Goal: Complete application form: Complete application form

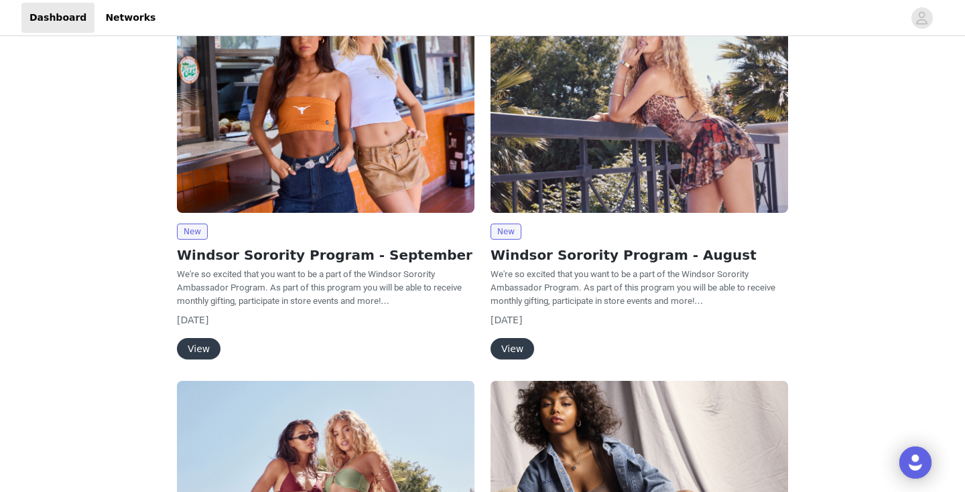
scroll to position [75, 0]
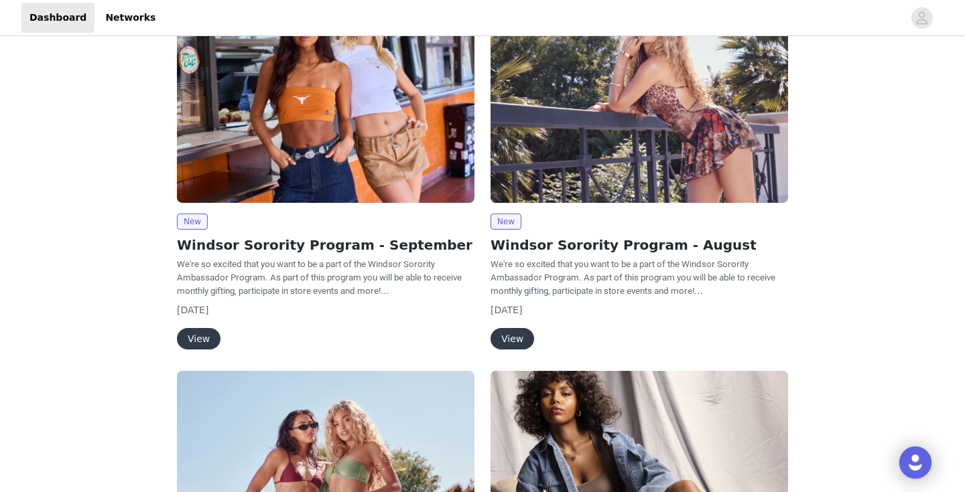
click at [211, 334] on button "View" at bounding box center [199, 338] width 44 height 21
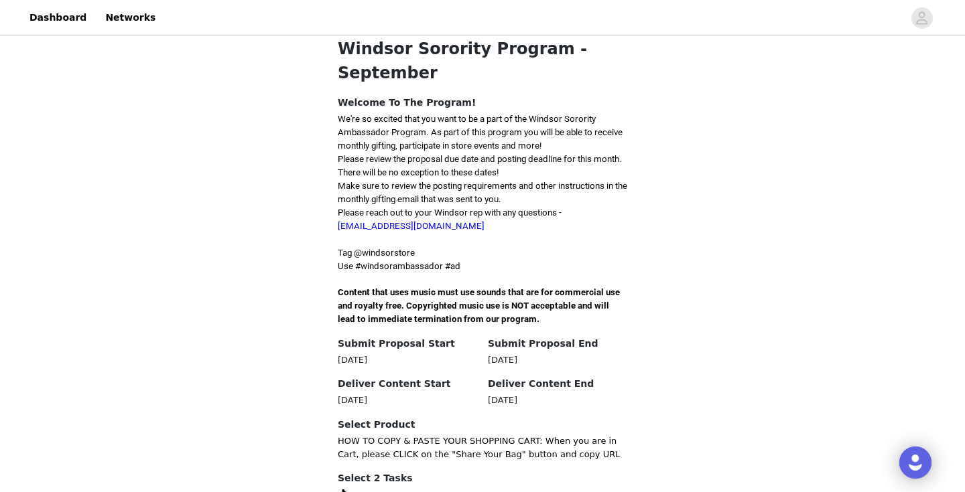
scroll to position [393, 0]
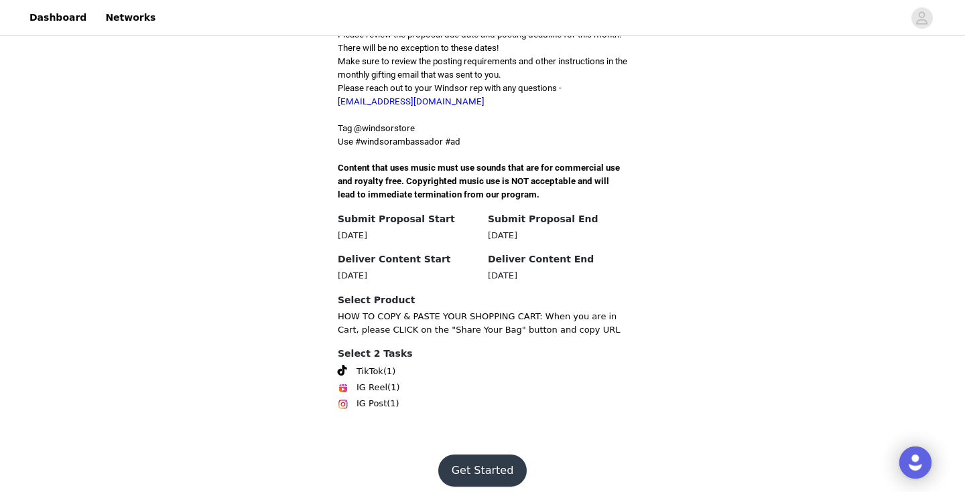
click at [473, 472] on button "Get Started" at bounding box center [482, 471] width 89 height 32
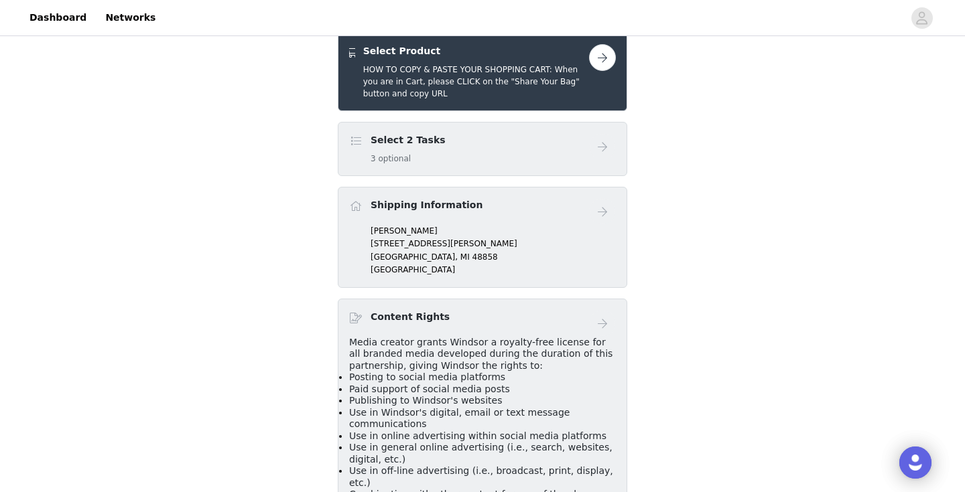
scroll to position [287, 0]
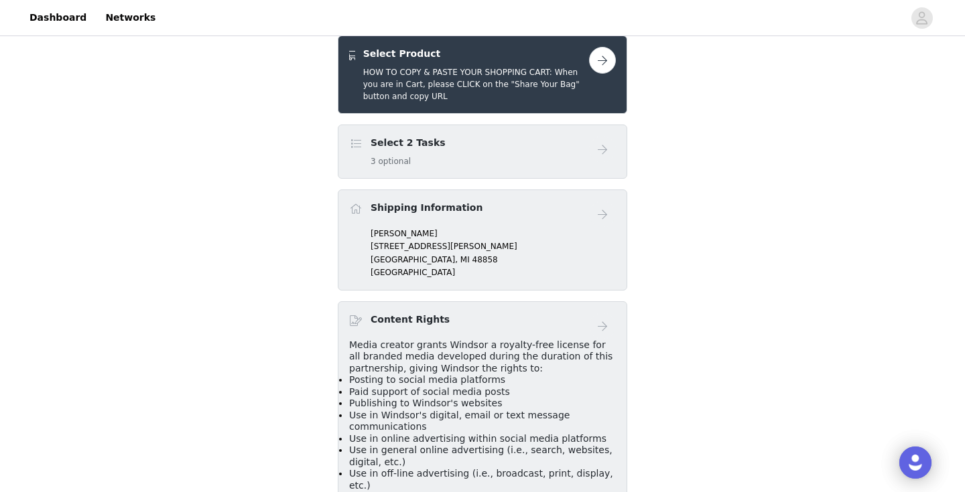
click at [515, 267] on p "[GEOGRAPHIC_DATA]" at bounding box center [492, 273] width 245 height 12
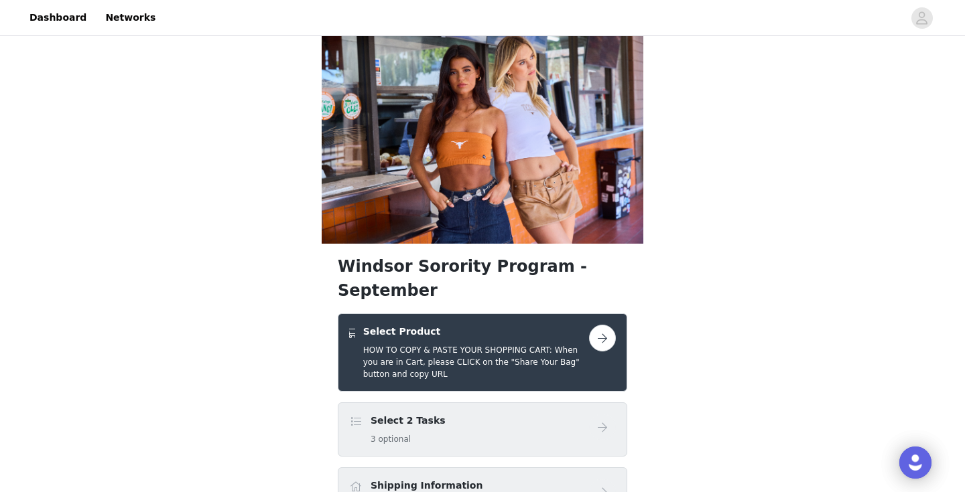
scroll to position [0, 0]
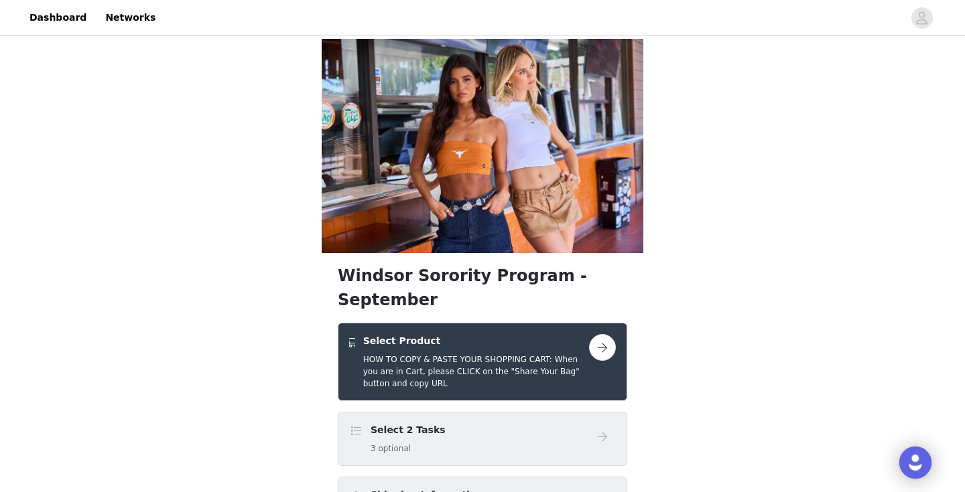
click at [606, 334] on button "button" at bounding box center [602, 347] width 27 height 27
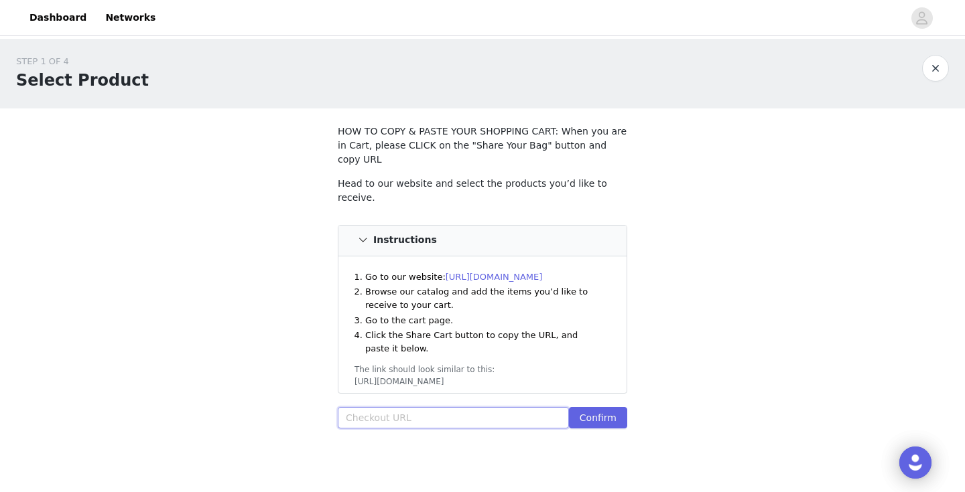
click at [480, 407] on input "text" at bounding box center [453, 417] width 231 height 21
paste input "[URL][DOMAIN_NAME]"
type input "[URL][DOMAIN_NAME]"
click at [594, 407] on button "Confirm" at bounding box center [598, 417] width 58 height 21
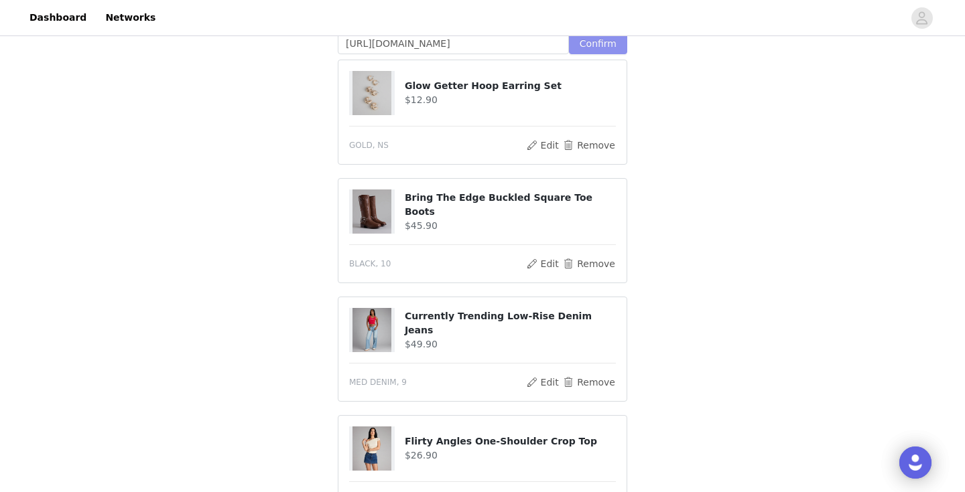
scroll to position [373, 0]
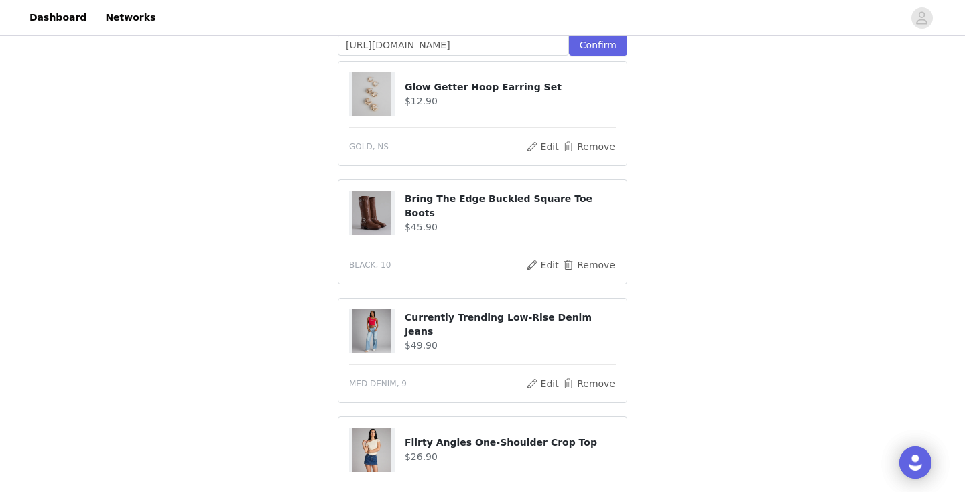
click at [365, 214] on img at bounding box center [371, 213] width 39 height 44
click at [367, 191] on img at bounding box center [371, 213] width 39 height 44
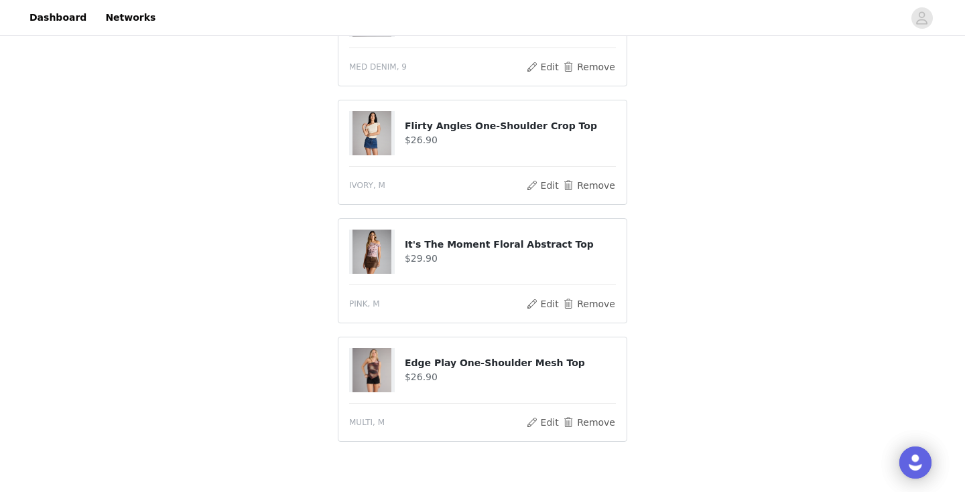
scroll to position [750, 0]
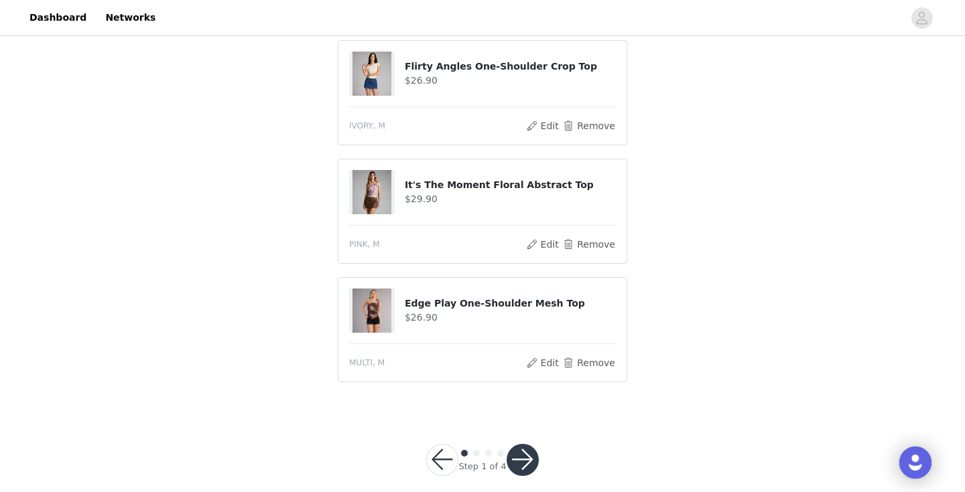
click at [520, 449] on button "button" at bounding box center [522, 460] width 32 height 32
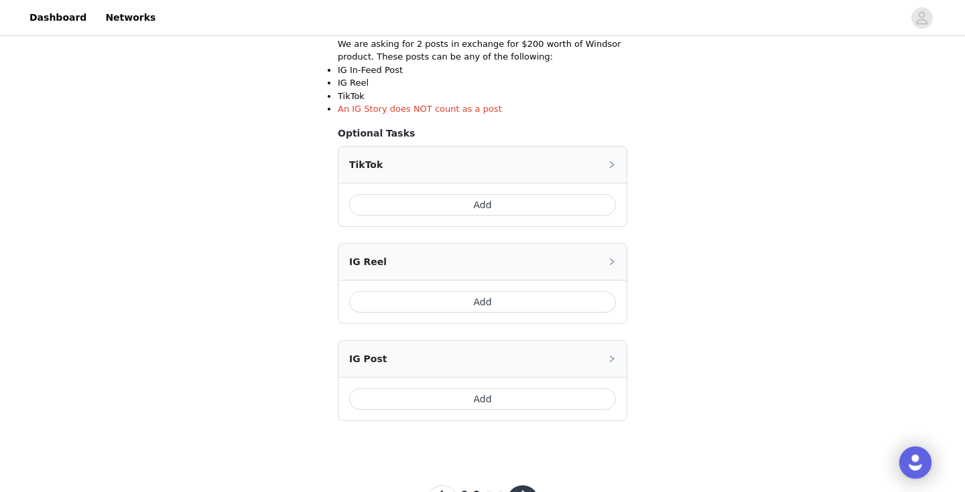
scroll to position [257, 0]
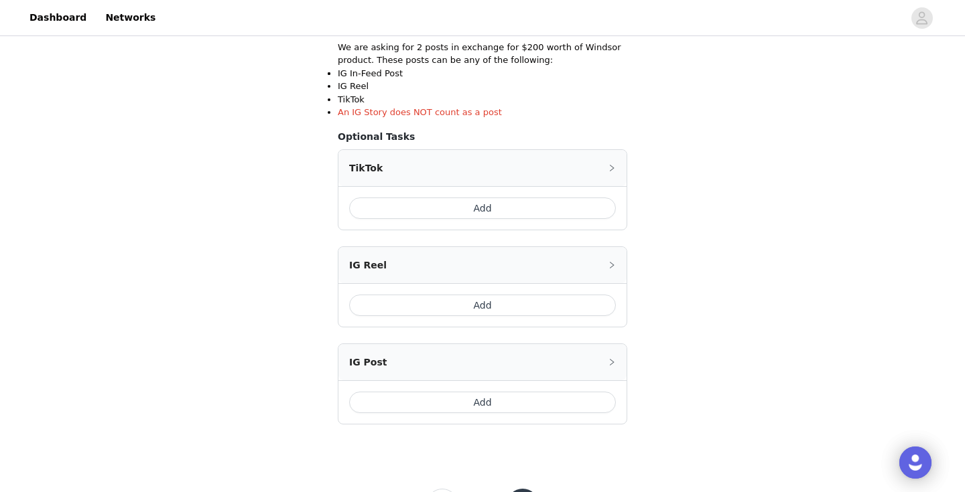
click at [612, 165] on icon "icon: right" at bounding box center [612, 168] width 8 height 8
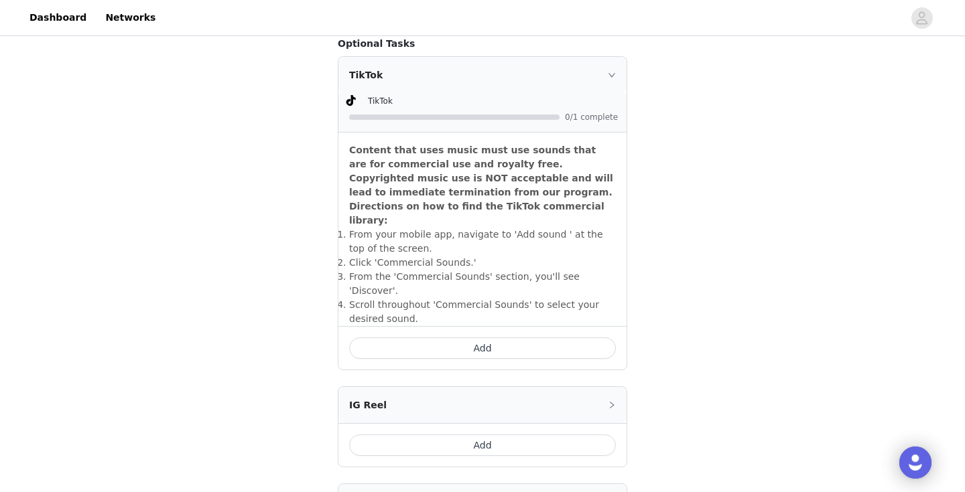
click at [508, 338] on button "Add" at bounding box center [482, 348] width 267 height 21
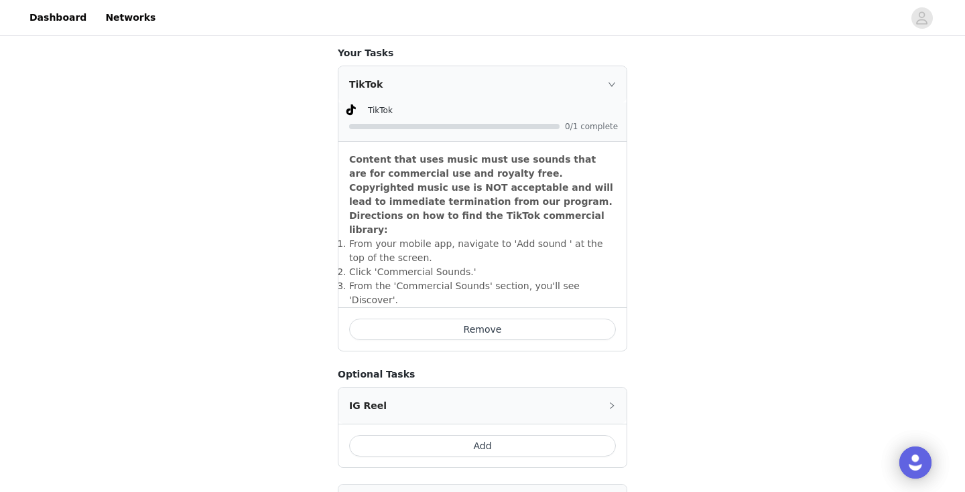
scroll to position [350, 0]
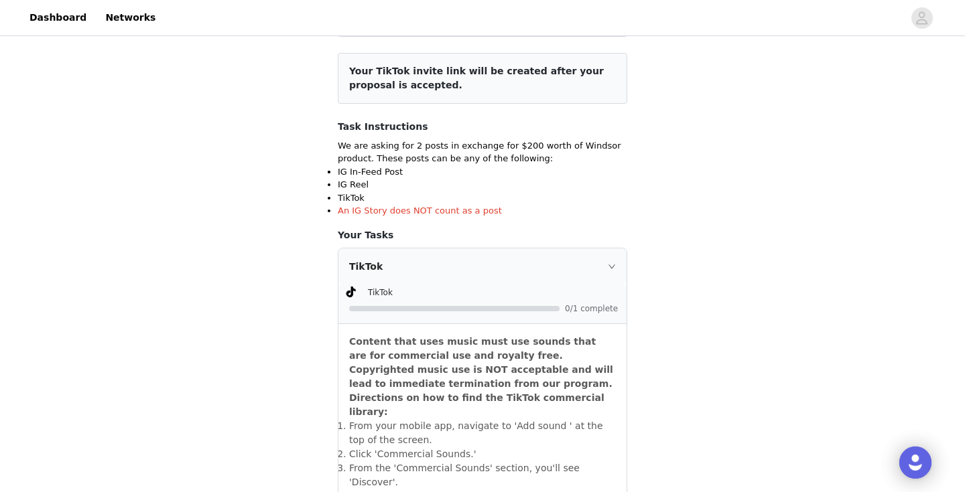
click at [498, 293] on div "TikTok" at bounding box center [493, 292] width 251 height 14
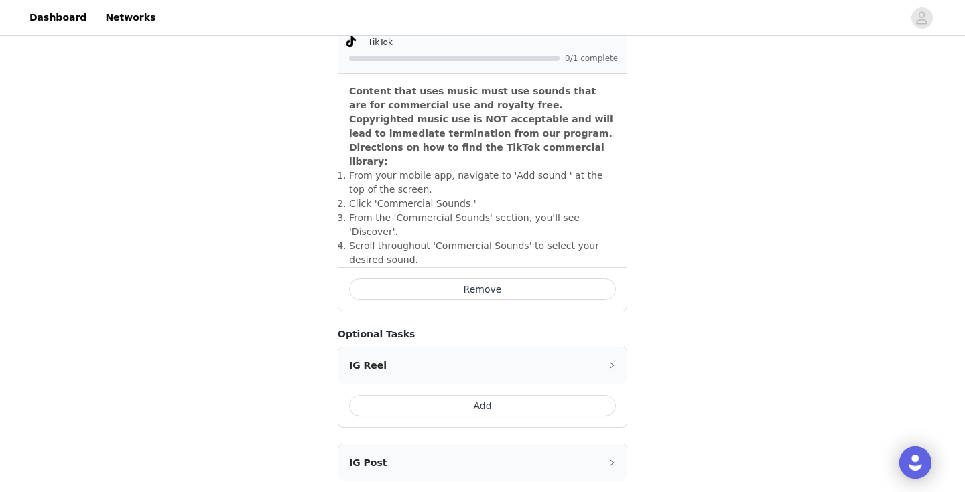
scroll to position [541, 0]
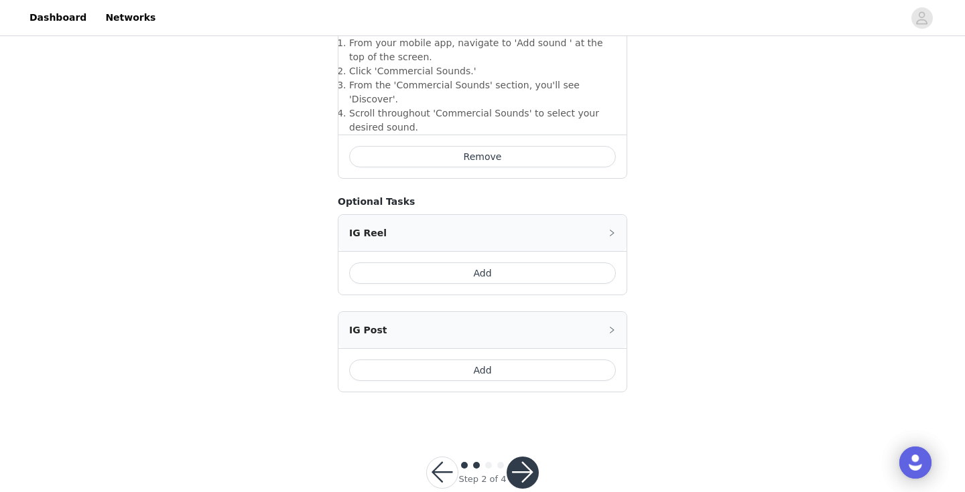
click at [589, 360] on button "Add" at bounding box center [482, 370] width 267 height 21
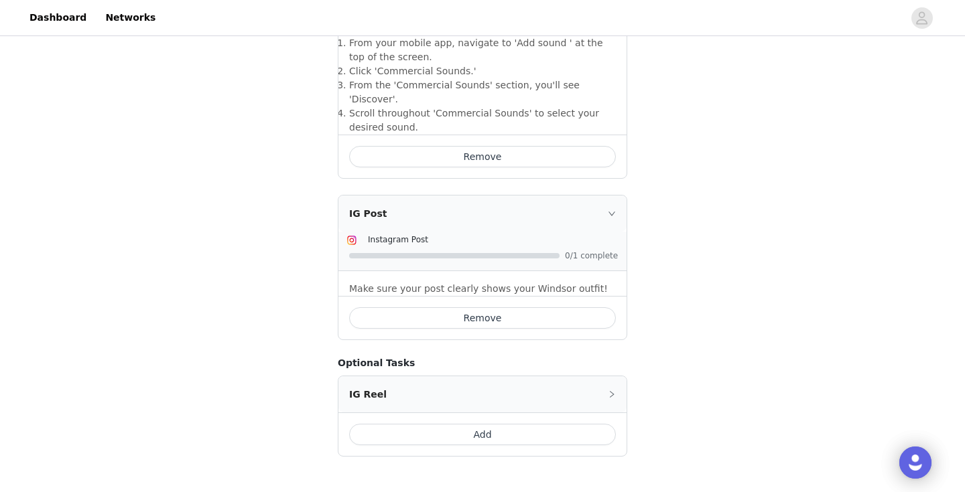
scroll to position [606, 0]
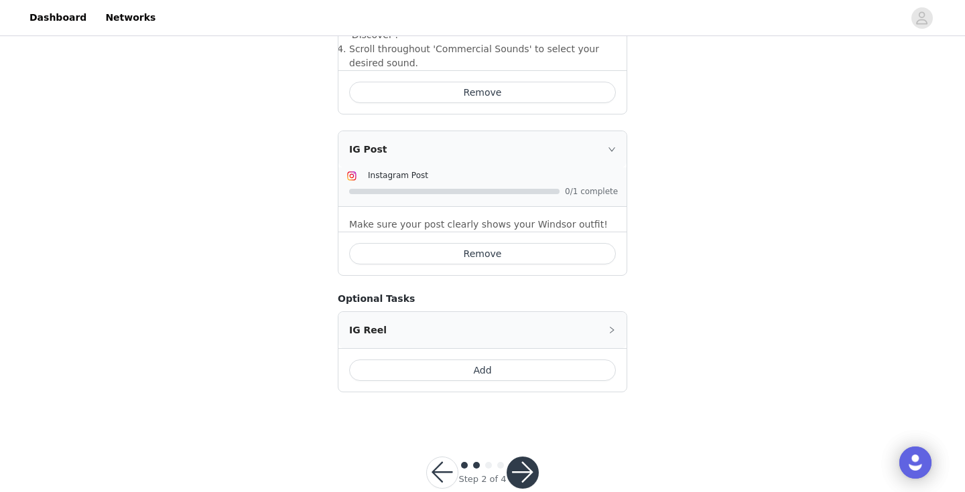
click at [527, 457] on button "button" at bounding box center [522, 473] width 32 height 32
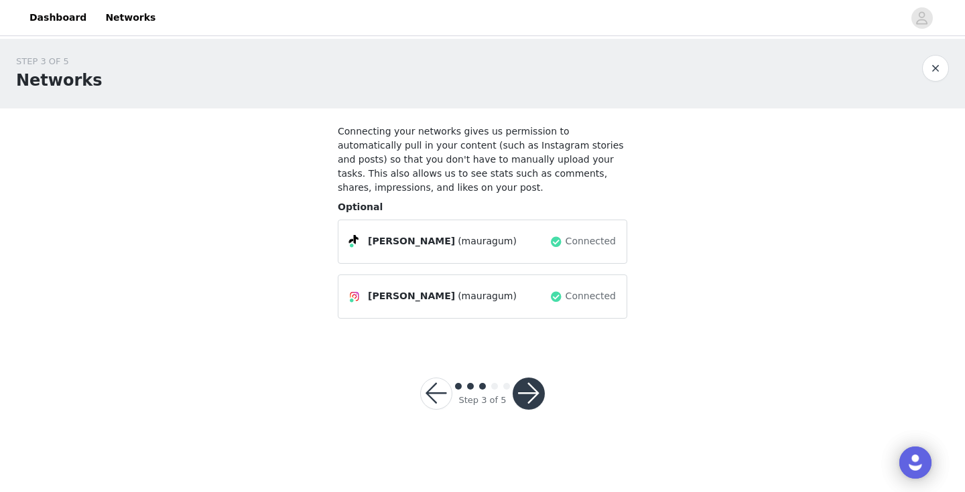
click at [534, 395] on button "button" at bounding box center [528, 394] width 32 height 32
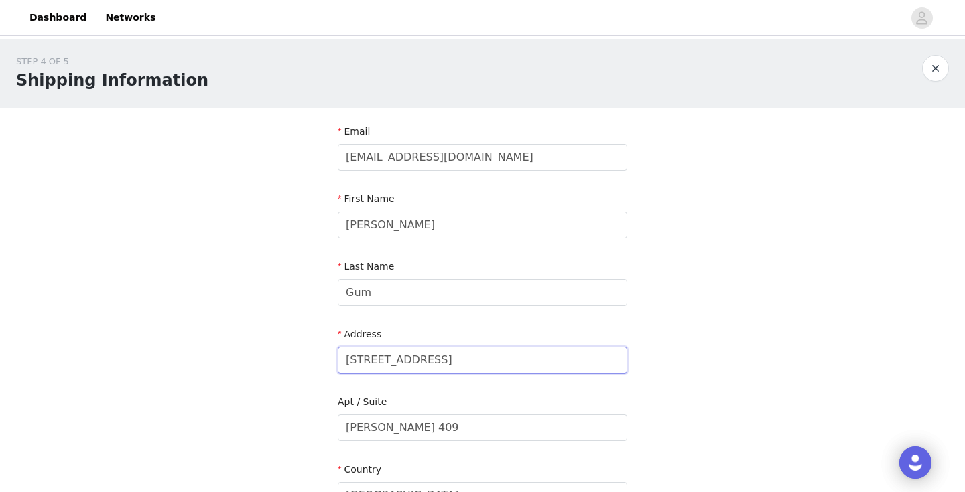
drag, startPoint x: 500, startPoint y: 364, endPoint x: 267, endPoint y: 358, distance: 233.8
click at [267, 358] on div "STEP 4 OF 5 Shipping Information Email [EMAIL_ADDRESS][DOMAIN_NAME] First Name …" at bounding box center [482, 428] width 965 height 778
type input "[STREET_ADDRESS]"
click at [433, 401] on div "Apt / Suite" at bounding box center [482, 404] width 289 height 19
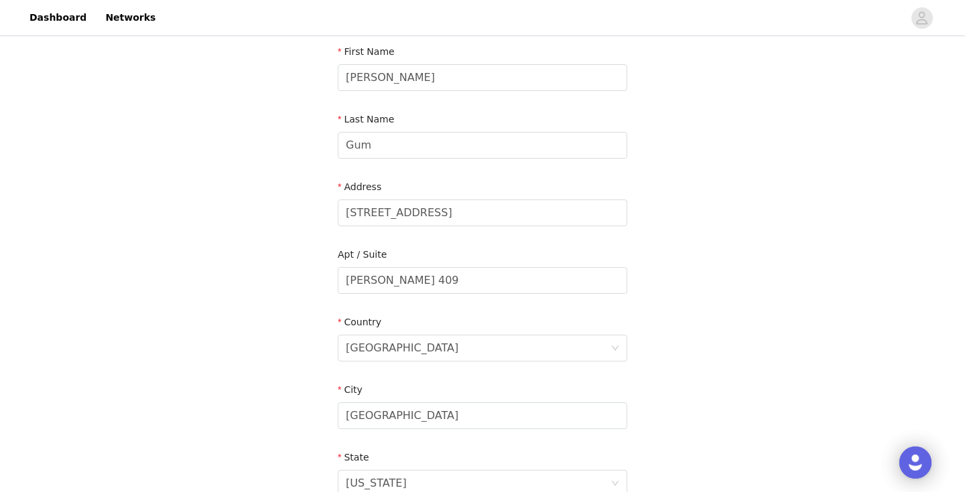
scroll to position [146, 0]
drag, startPoint x: 453, startPoint y: 285, endPoint x: 185, endPoint y: 276, distance: 268.7
click at [182, 282] on div "STEP 4 OF 5 Shipping Information Email [EMAIL_ADDRESS][DOMAIN_NAME] First Name …" at bounding box center [482, 282] width 965 height 778
click at [185, 276] on div "STEP 4 OF 5 Shipping Information Email [EMAIL_ADDRESS][DOMAIN_NAME] First Name …" at bounding box center [482, 282] width 965 height 778
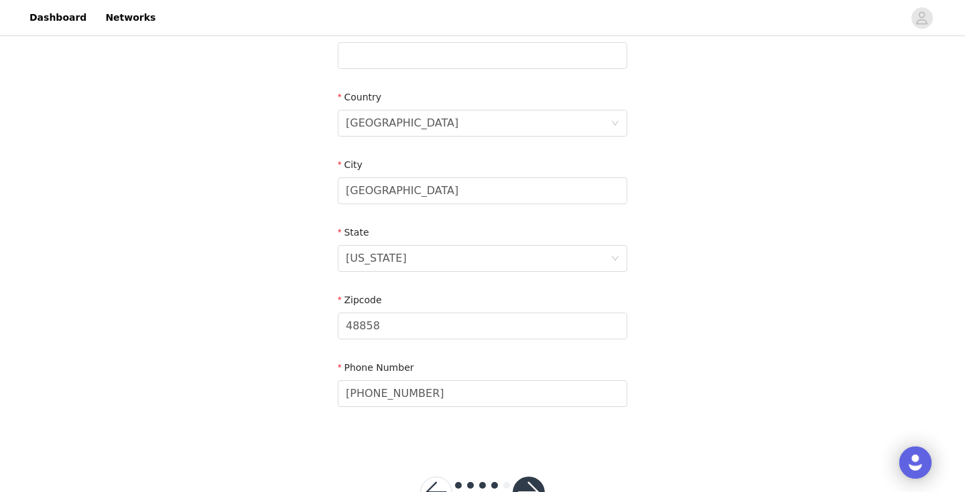
scroll to position [421, 0]
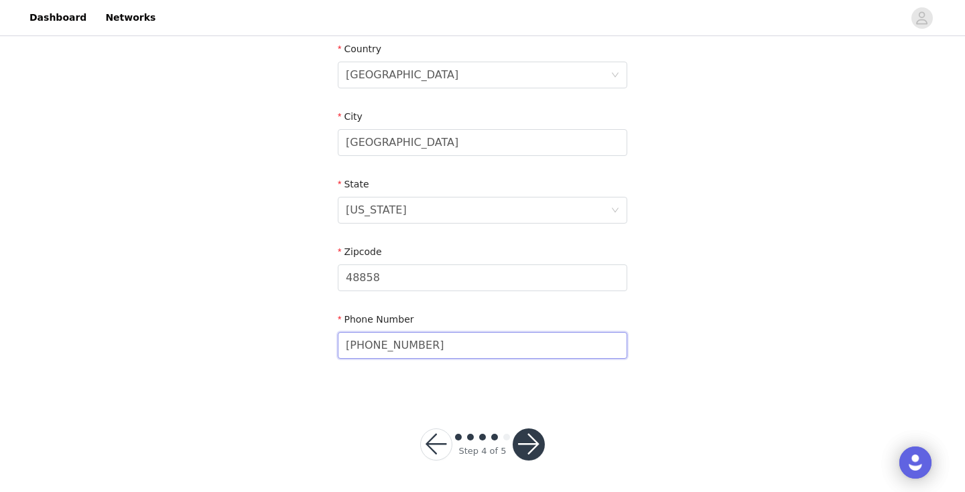
drag, startPoint x: 509, startPoint y: 339, endPoint x: 263, endPoint y: 336, distance: 245.8
click at [263, 336] on div "STEP 4 OF 5 Shipping Information Email [EMAIL_ADDRESS][DOMAIN_NAME] First Name …" at bounding box center [482, 7] width 965 height 778
type input "[PHONE_NUMBER]"
click at [466, 395] on section "Email [EMAIL_ADDRESS][DOMAIN_NAME] First Name [PERSON_NAME] Last Name Gum Addre…" at bounding box center [483, 42] width 322 height 709
click at [530, 450] on button "button" at bounding box center [528, 445] width 32 height 32
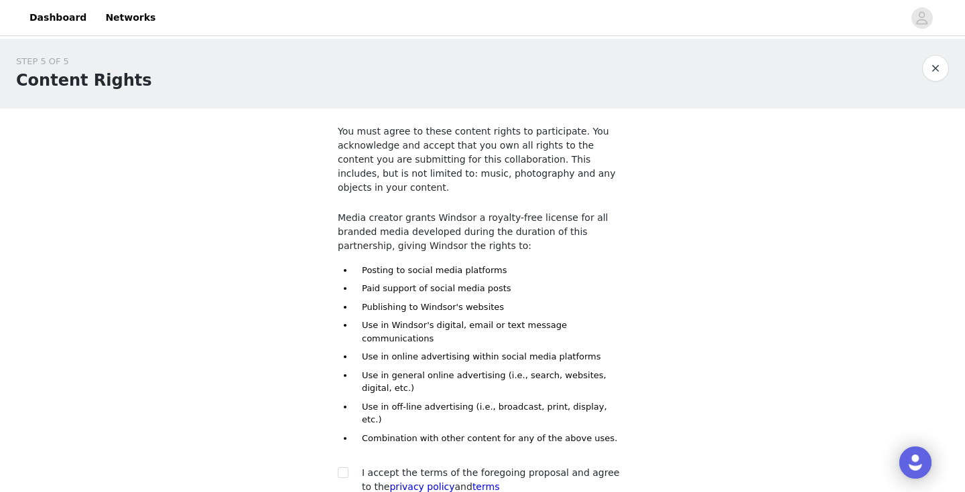
scroll to position [96, 0]
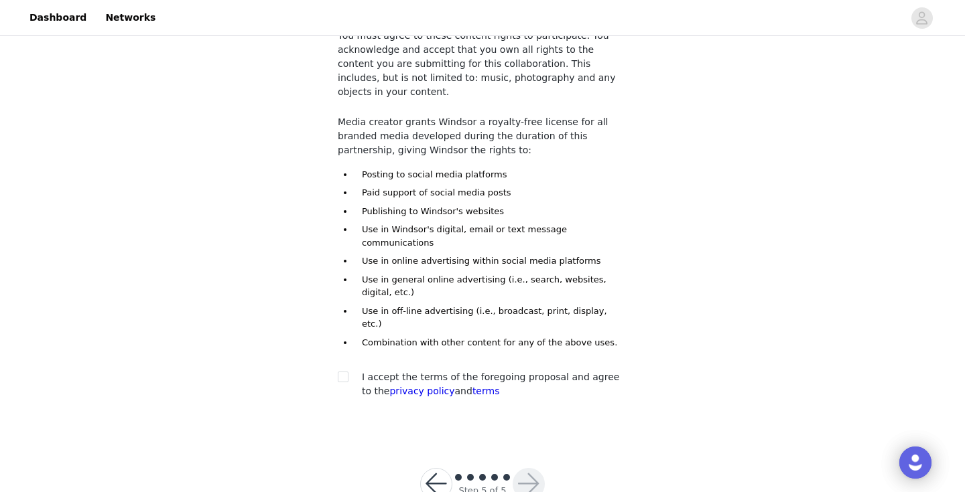
click at [341, 329] on div "You must agree to these content rights to participate. You acknowledge and acce…" at bounding box center [482, 217] width 289 height 376
click at [342, 372] on input "checkbox" at bounding box center [342, 376] width 9 height 9
checkbox input "true"
click at [527, 468] on button "button" at bounding box center [528, 484] width 32 height 32
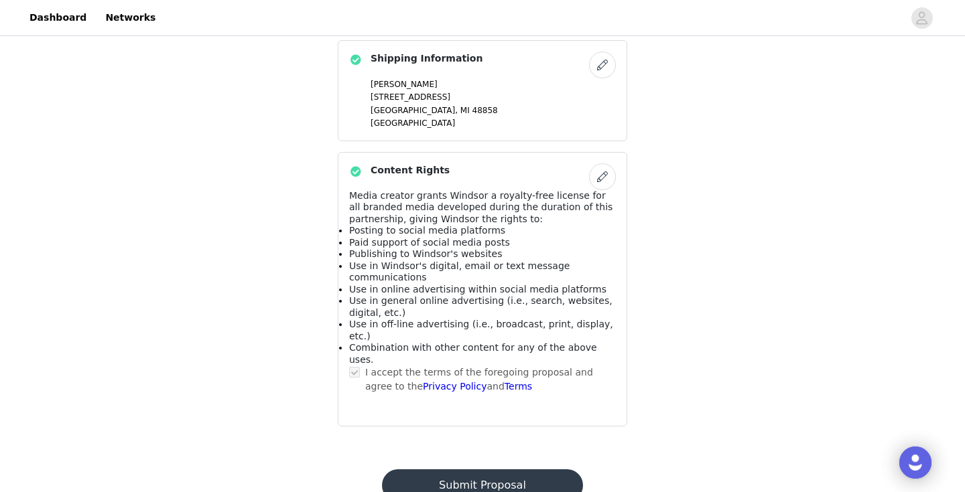
click at [497, 470] on button "Submit Proposal" at bounding box center [482, 486] width 200 height 32
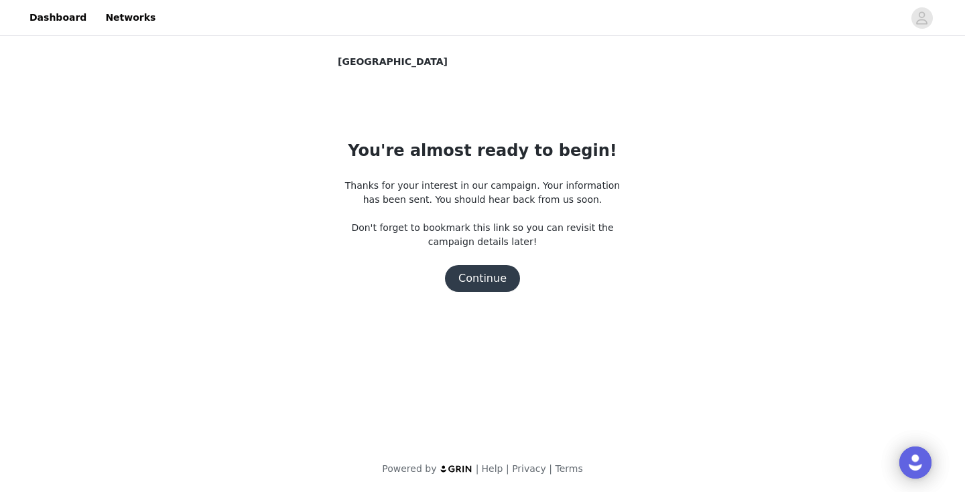
click at [487, 281] on button "Continue" at bounding box center [482, 278] width 75 height 27
